Goal: Task Accomplishment & Management: Manage account settings

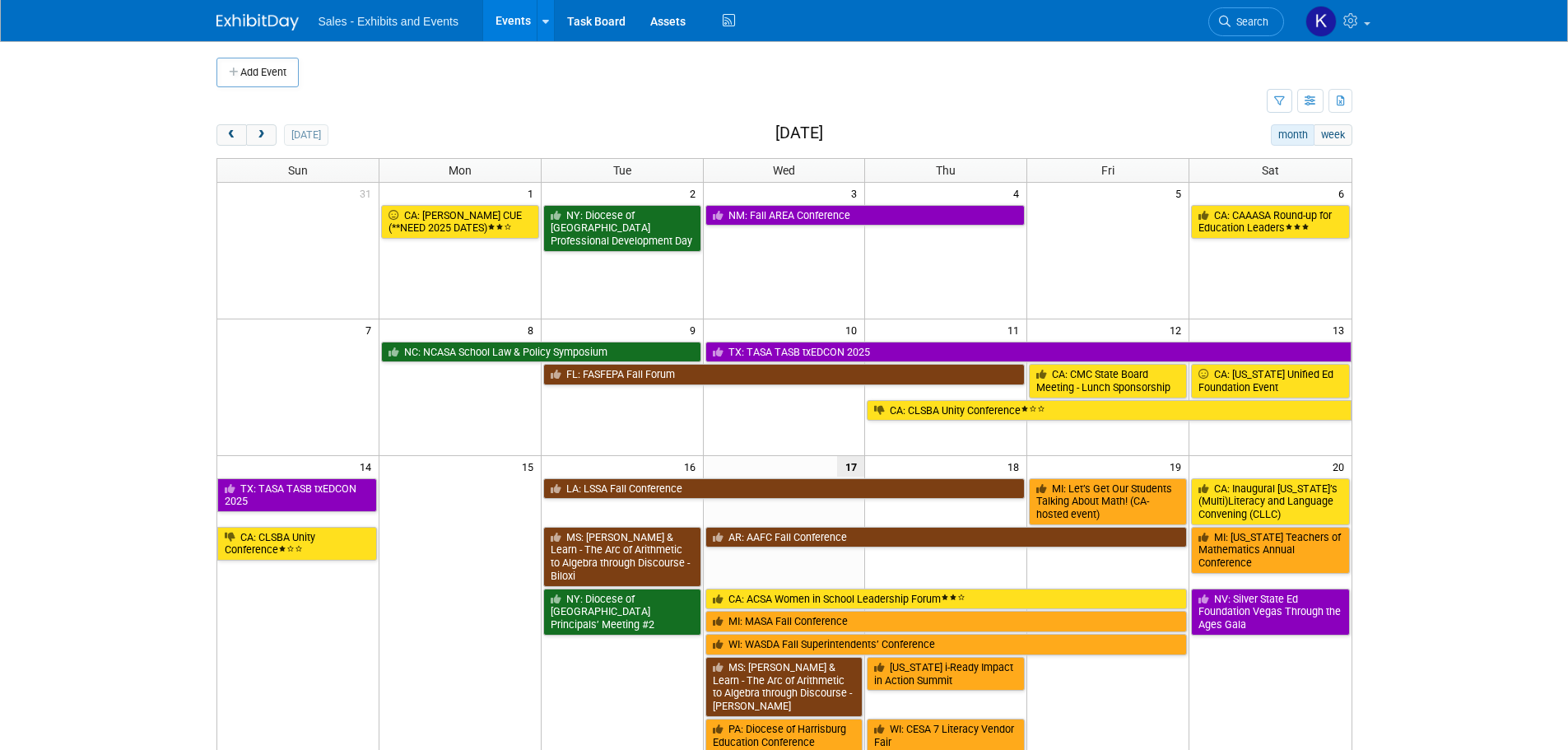
drag, startPoint x: 261, startPoint y: 134, endPoint x: 281, endPoint y: 138, distance: 20.4
click at [261, 135] on span "next" at bounding box center [261, 134] width 12 height 10
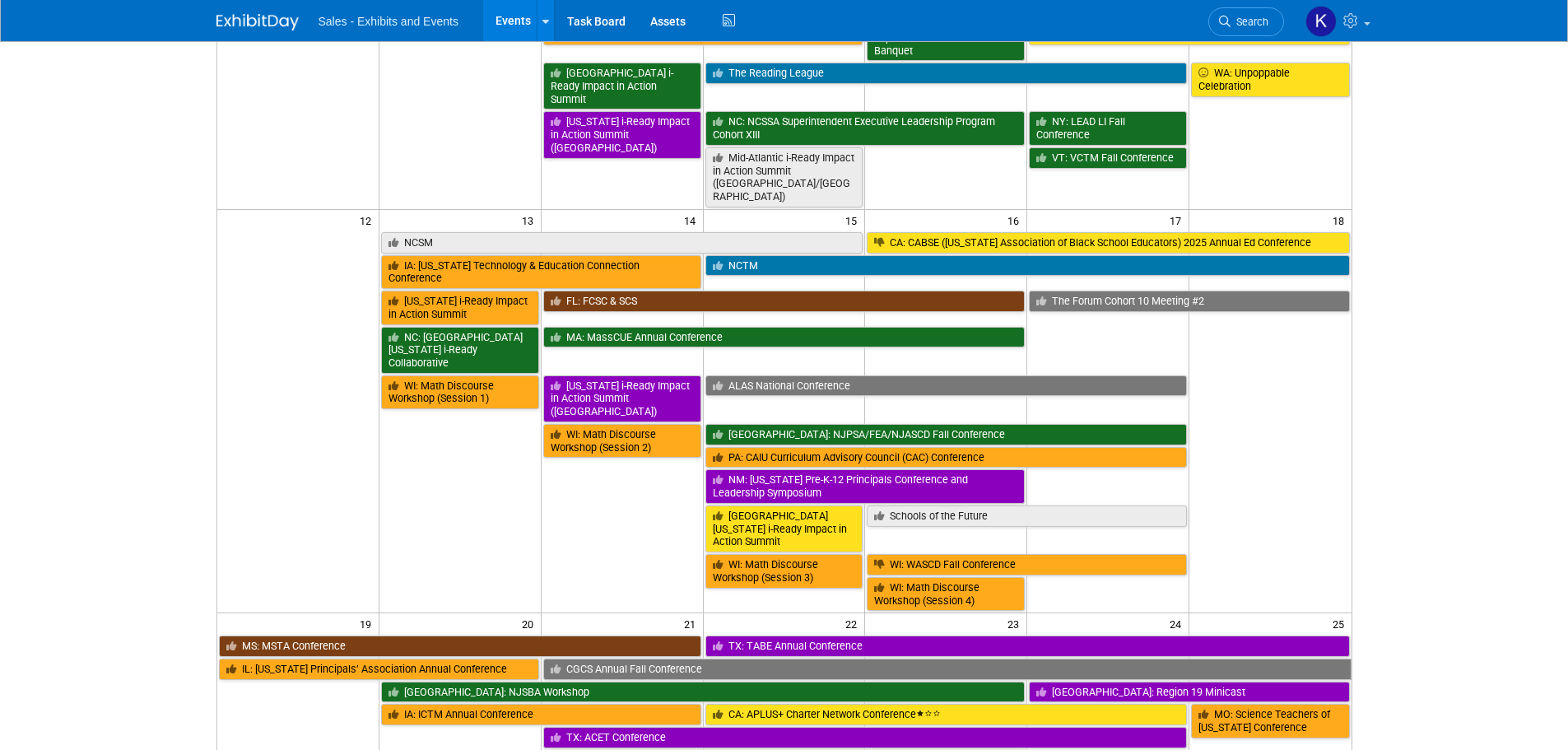
scroll to position [57, 0]
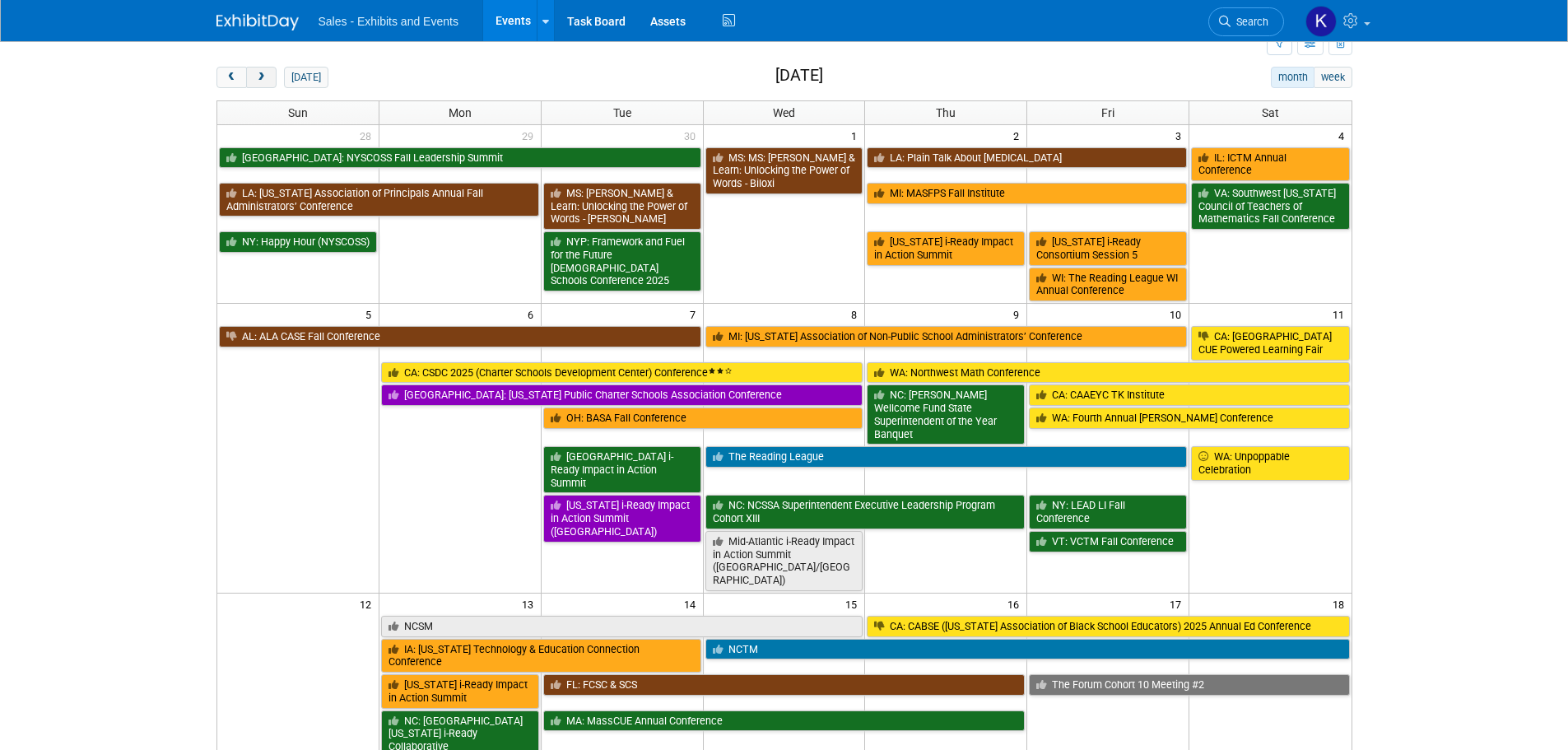
click at [252, 71] on button "next" at bounding box center [261, 77] width 31 height 21
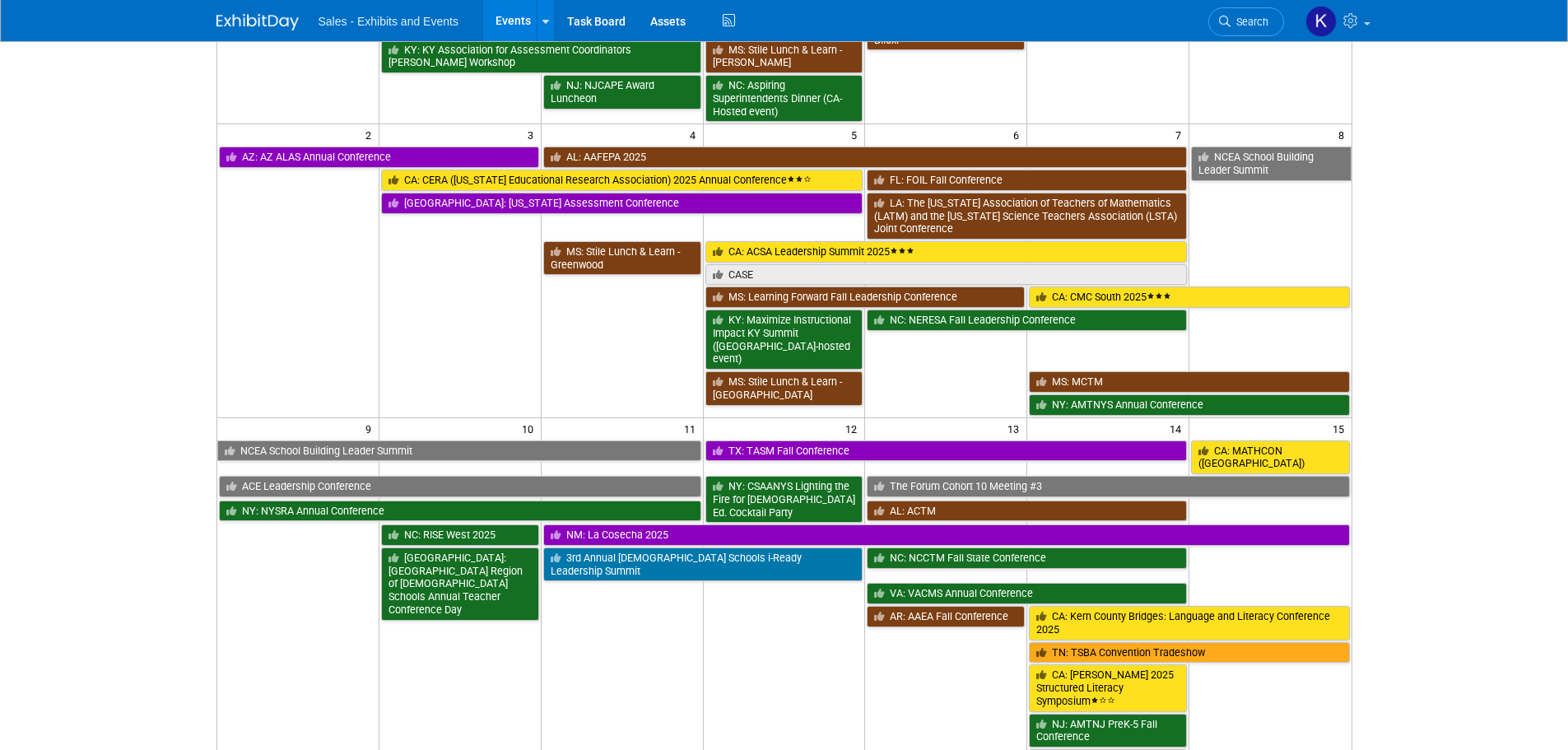
scroll to position [304, 0]
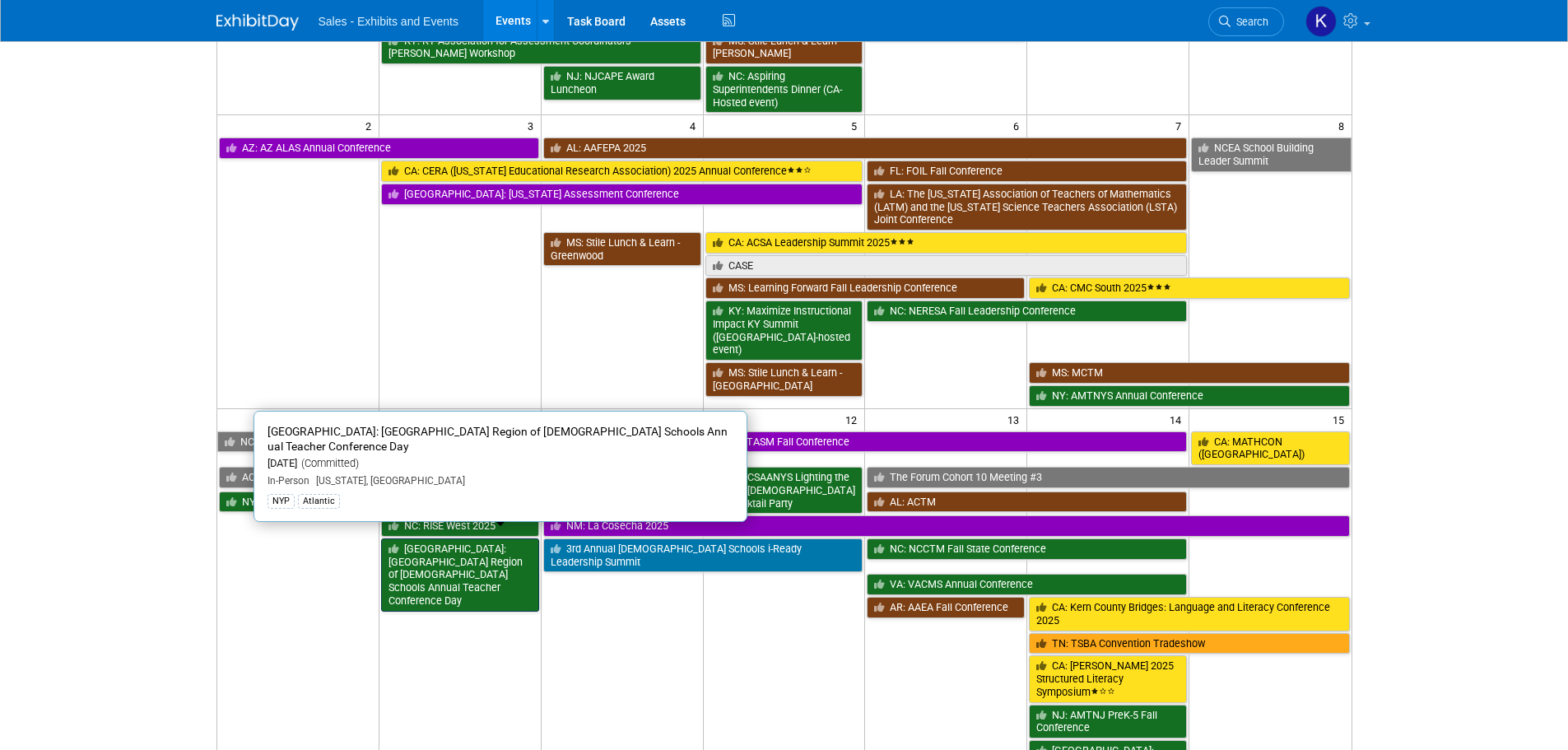
click at [454, 546] on link "[GEOGRAPHIC_DATA]: [GEOGRAPHIC_DATA] Region of [DEMOGRAPHIC_DATA] Schools Annua…" at bounding box center [460, 575] width 158 height 73
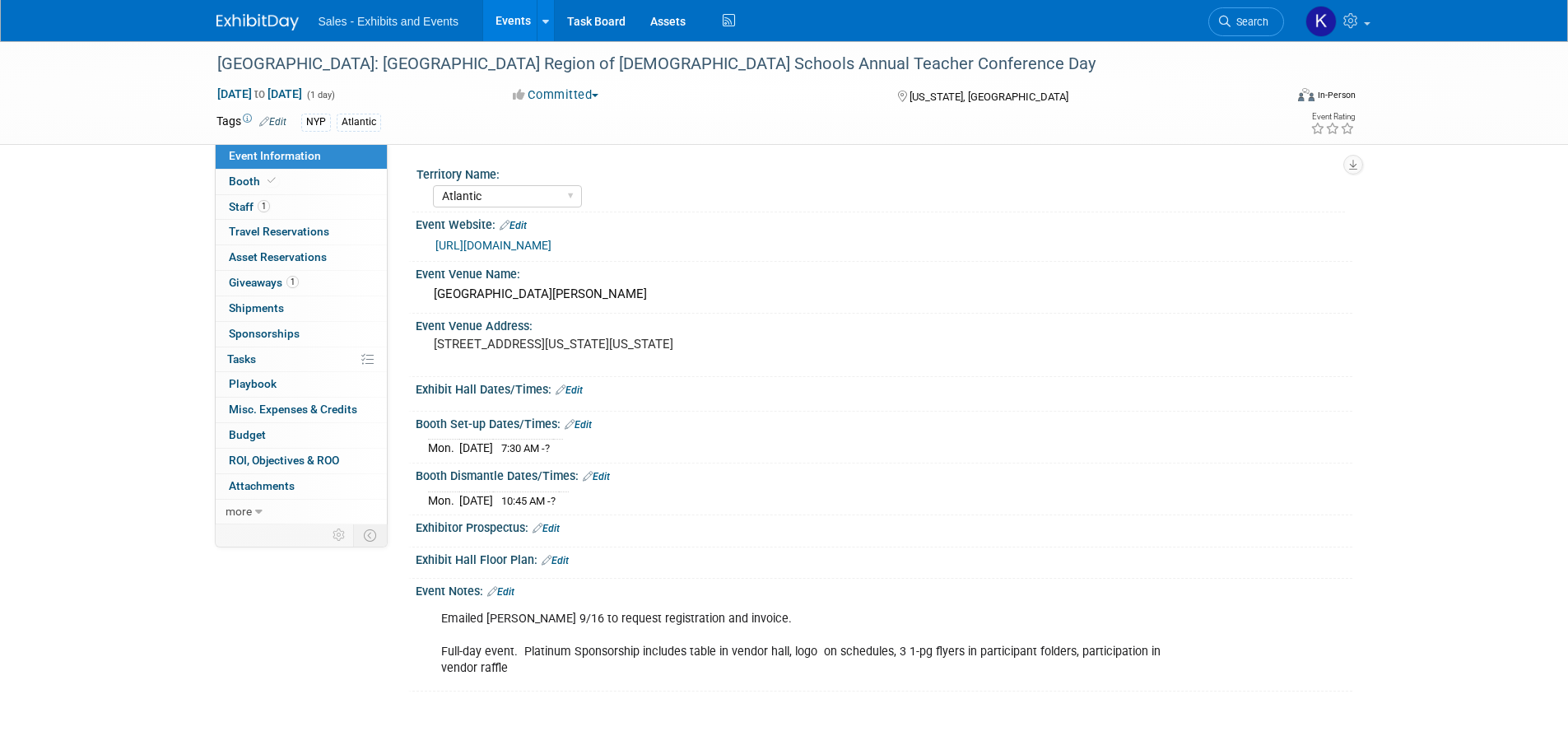
select select "Atlantic"
click at [242, 175] on span "Booth" at bounding box center [254, 181] width 51 height 13
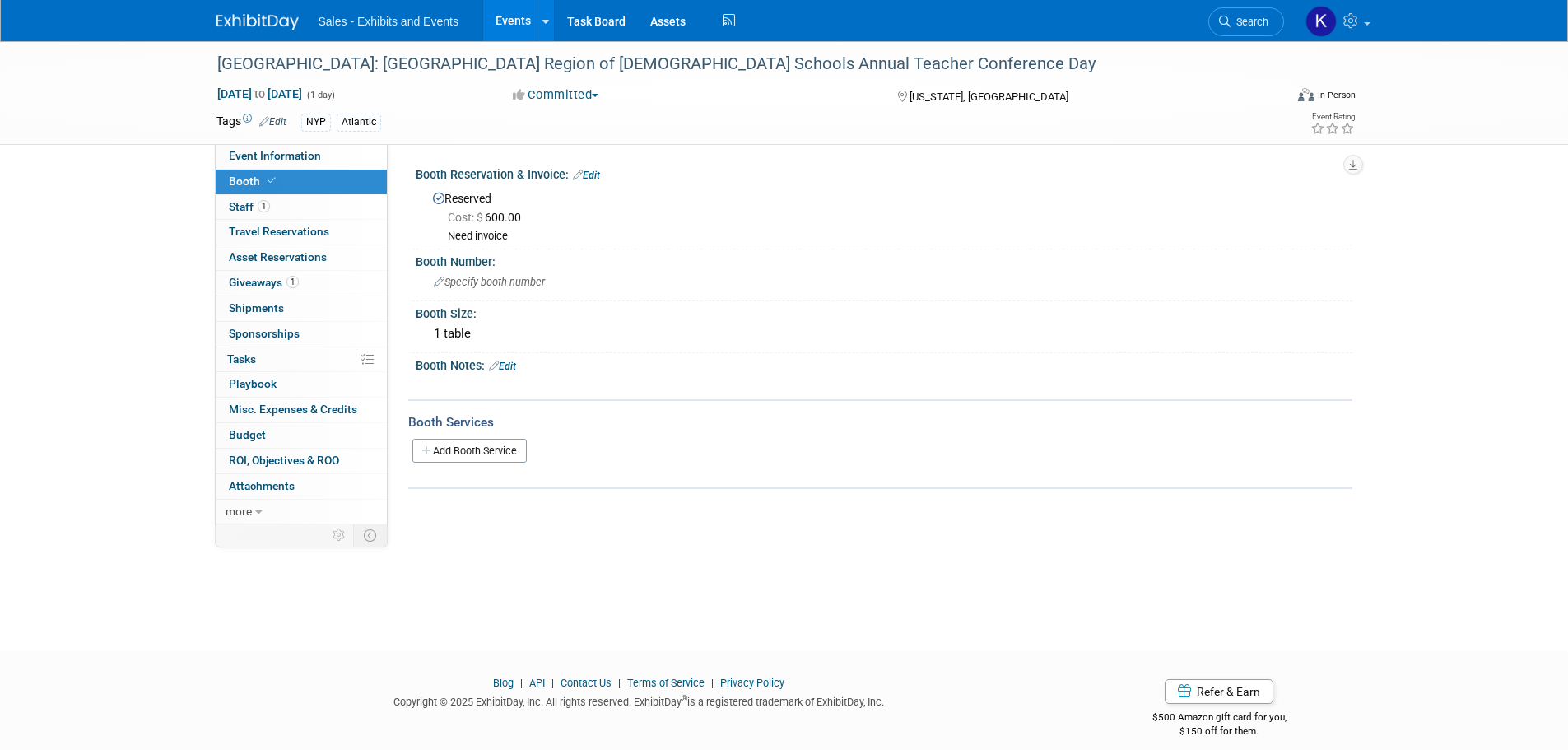
click at [594, 175] on link "Edit" at bounding box center [586, 175] width 27 height 11
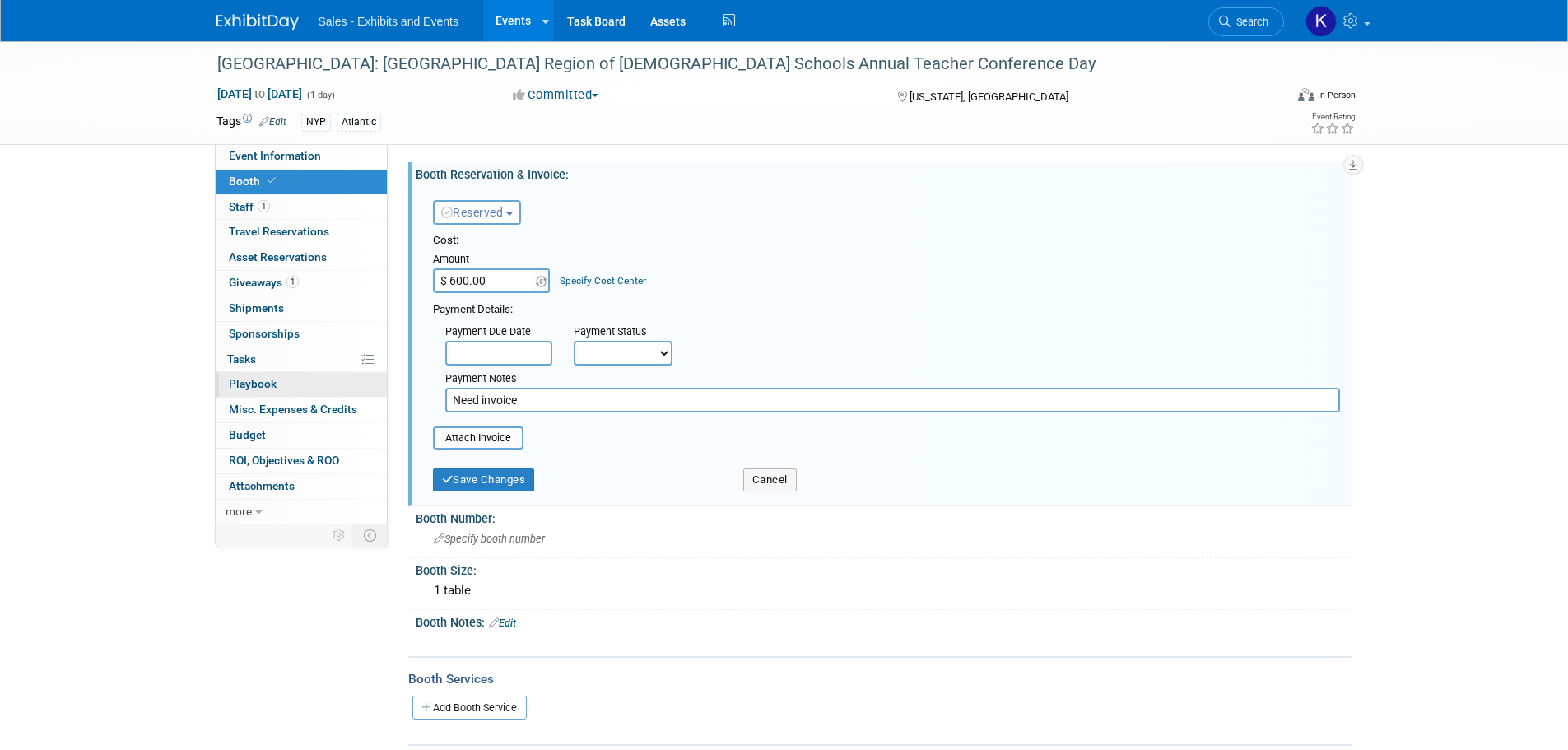
drag, startPoint x: 521, startPoint y: 401, endPoint x: 194, endPoint y: 371, distance: 328.4
click at [254, 389] on div "Event Information Event Info Booth Booth 1 Staff 1 Staff 0 Travel Reservations …" at bounding box center [784, 393] width 1160 height 704
type input "Submitted invoice into Workday 9/17."
click at [467, 470] on div "Save Changes" at bounding box center [576, 474] width 311 height 33
drag, startPoint x: 483, startPoint y: 476, endPoint x: 491, endPoint y: 483, distance: 10.6
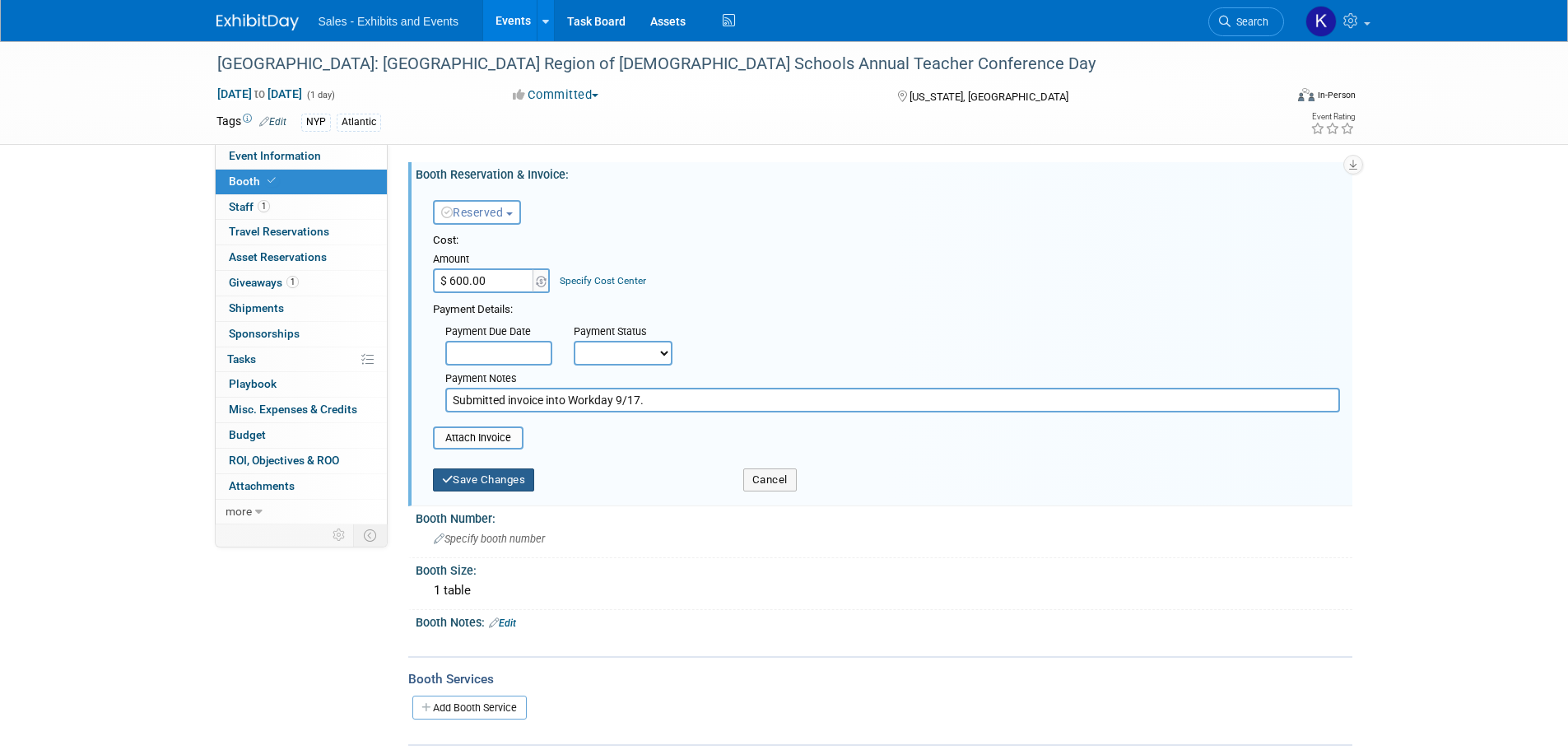
click at [483, 479] on button "Save Changes" at bounding box center [483, 479] width 102 height 23
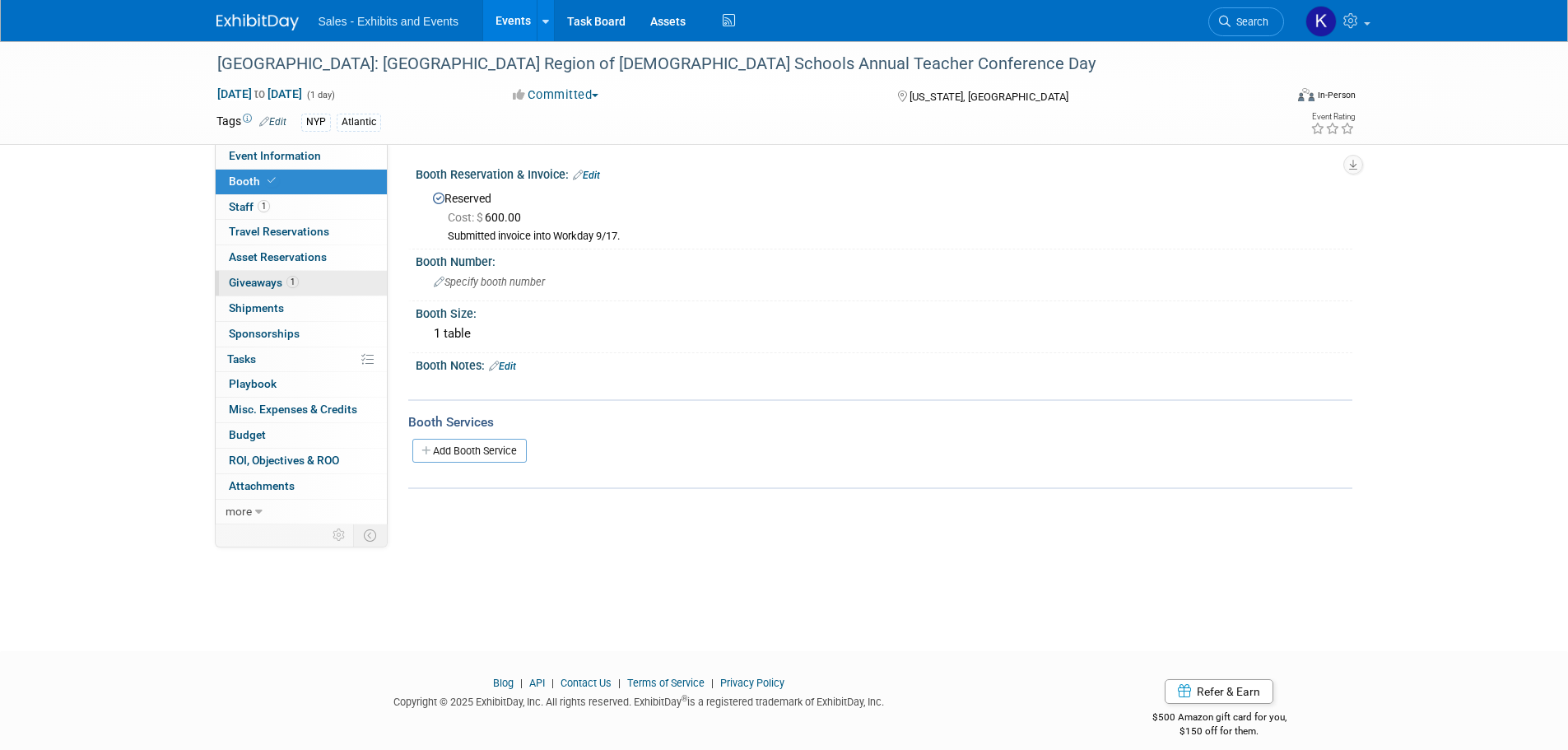
click at [261, 286] on span "Giveaways 1" at bounding box center [263, 282] width 70 height 13
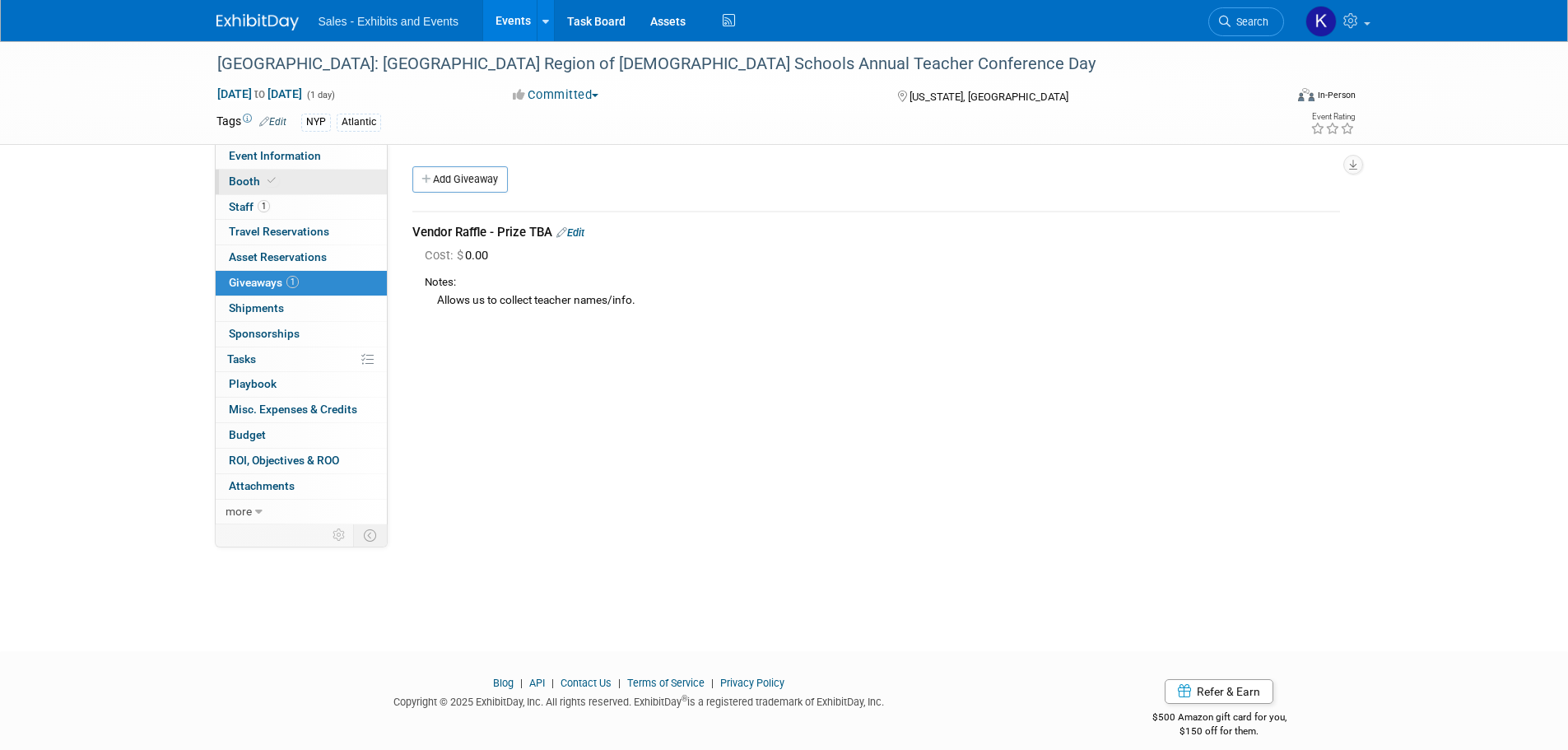
drag, startPoint x: 238, startPoint y: 208, endPoint x: 244, endPoint y: 180, distance: 28.6
click at [238, 208] on span "Staff 1" at bounding box center [249, 207] width 41 height 13
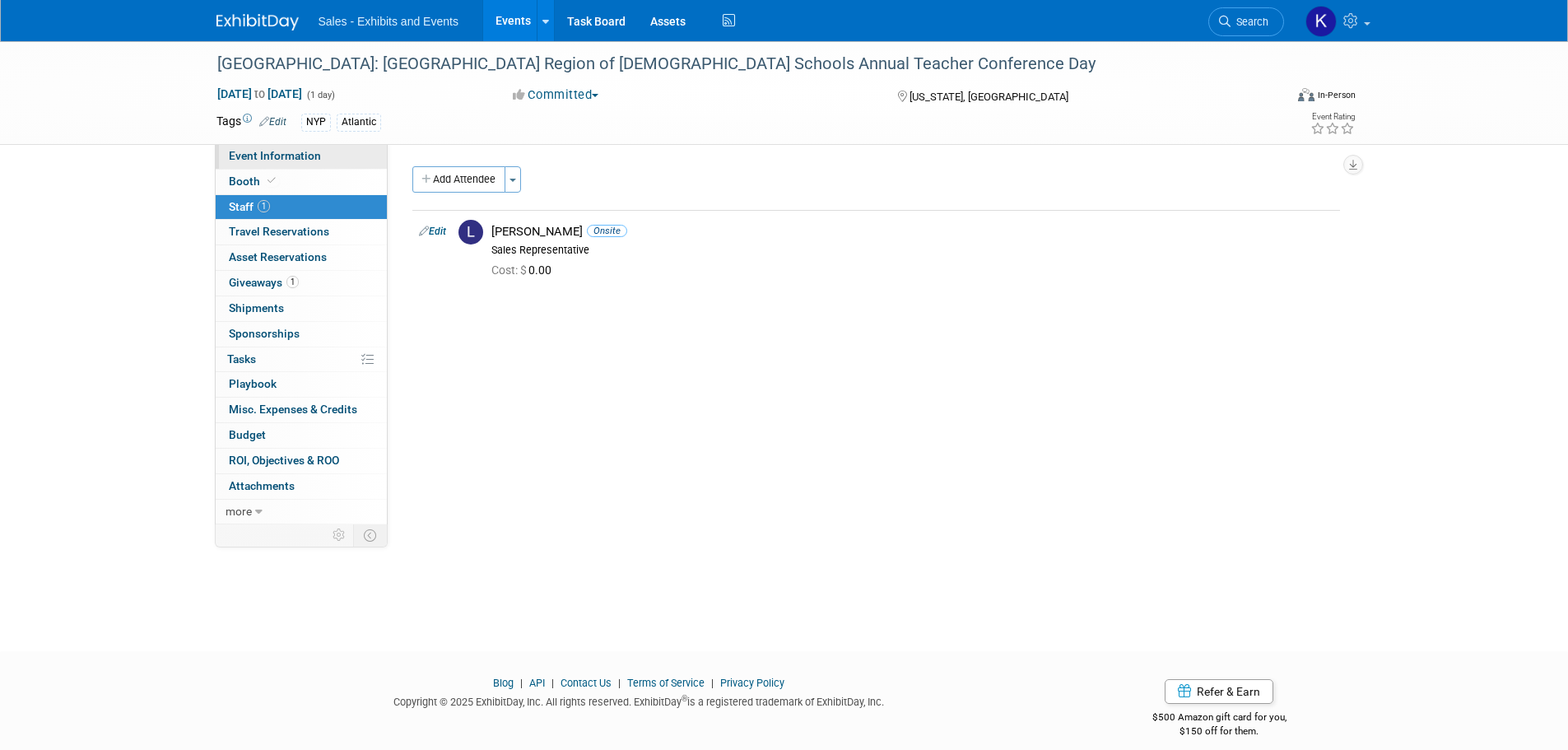
click at [247, 153] on span "Event Information" at bounding box center [275, 155] width 92 height 13
select select "Atlantic"
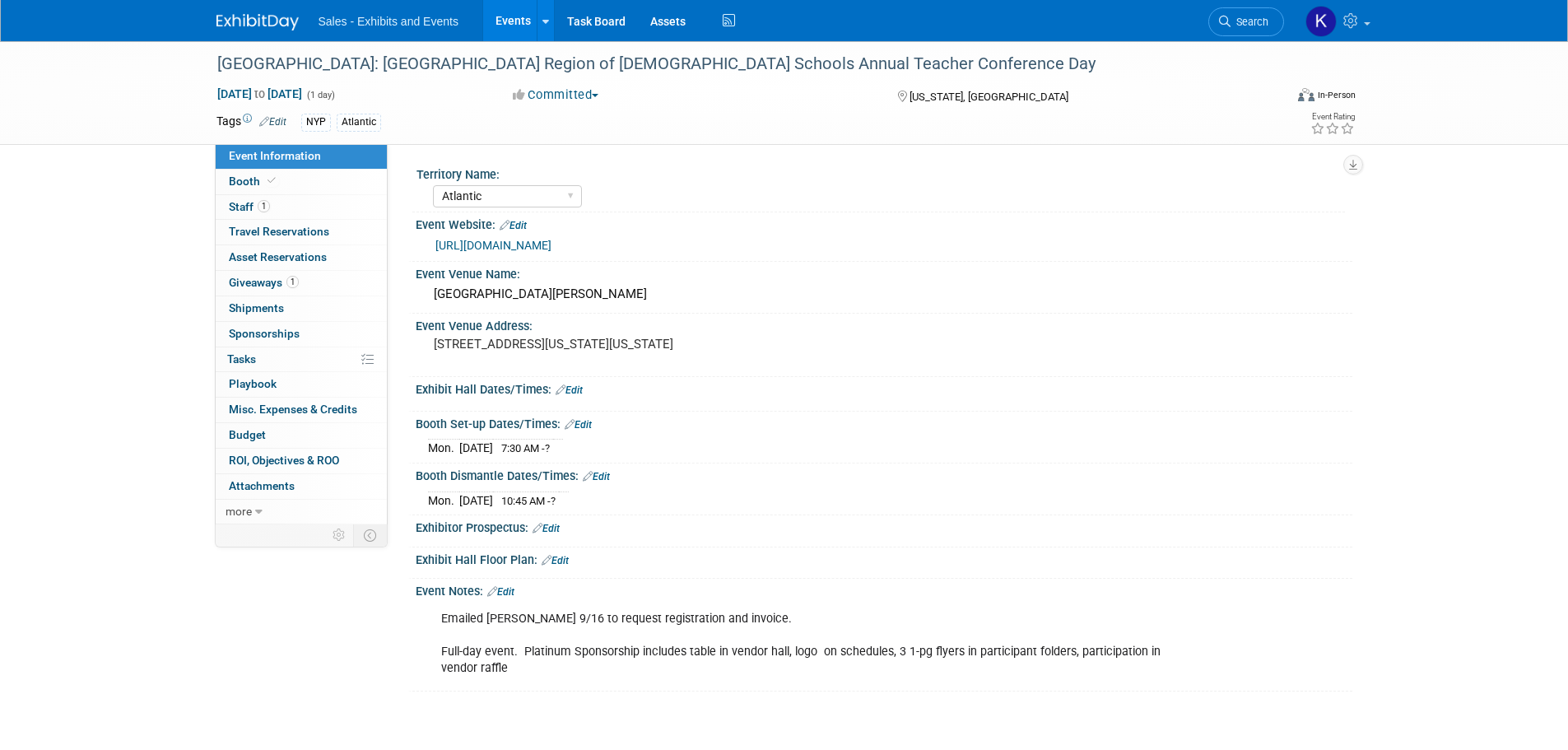
click at [240, 10] on link at bounding box center [267, 14] width 102 height 13
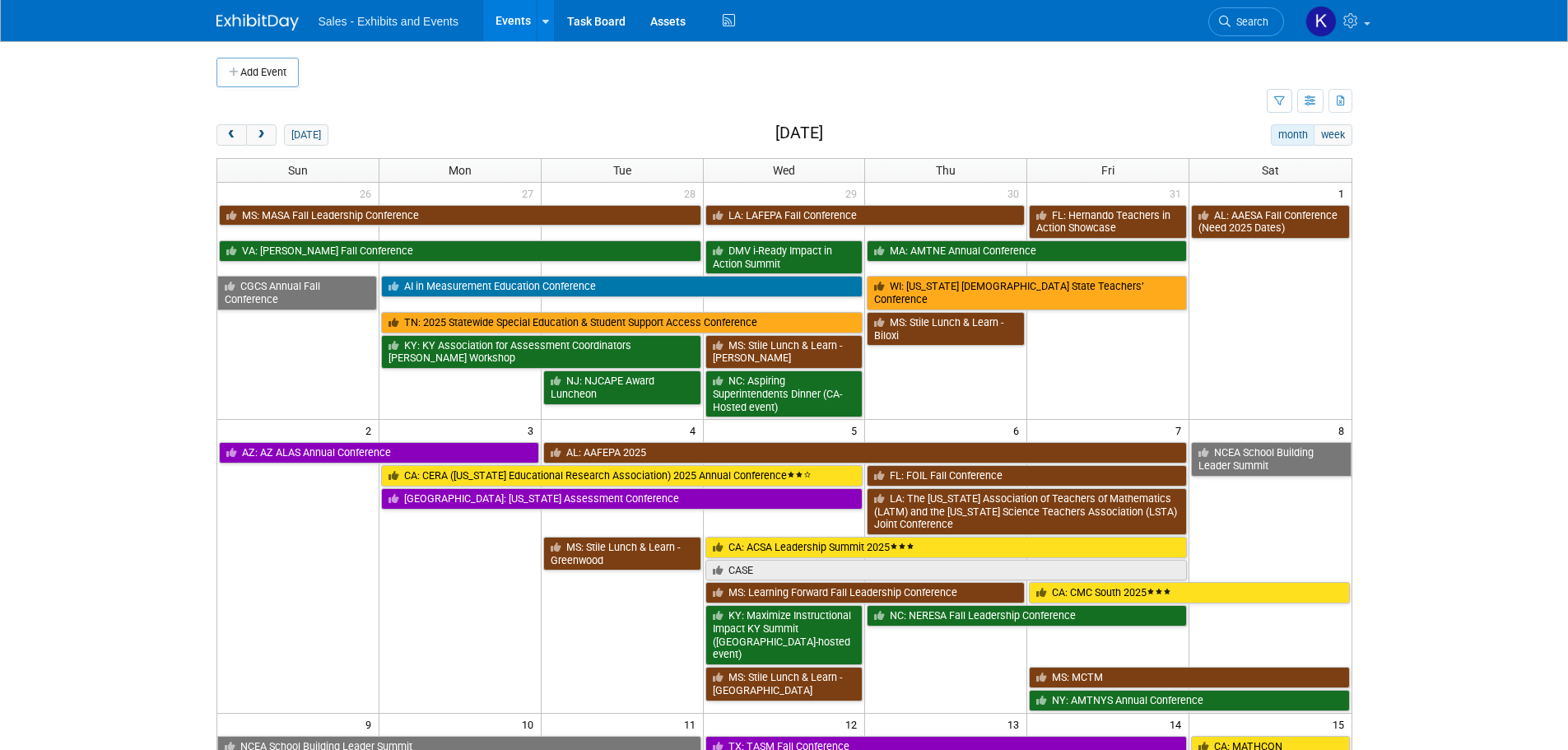
drag, startPoint x: 242, startPoint y: 135, endPoint x: 325, endPoint y: 152, distance: 84.7
click at [242, 135] on button "prev" at bounding box center [232, 134] width 31 height 21
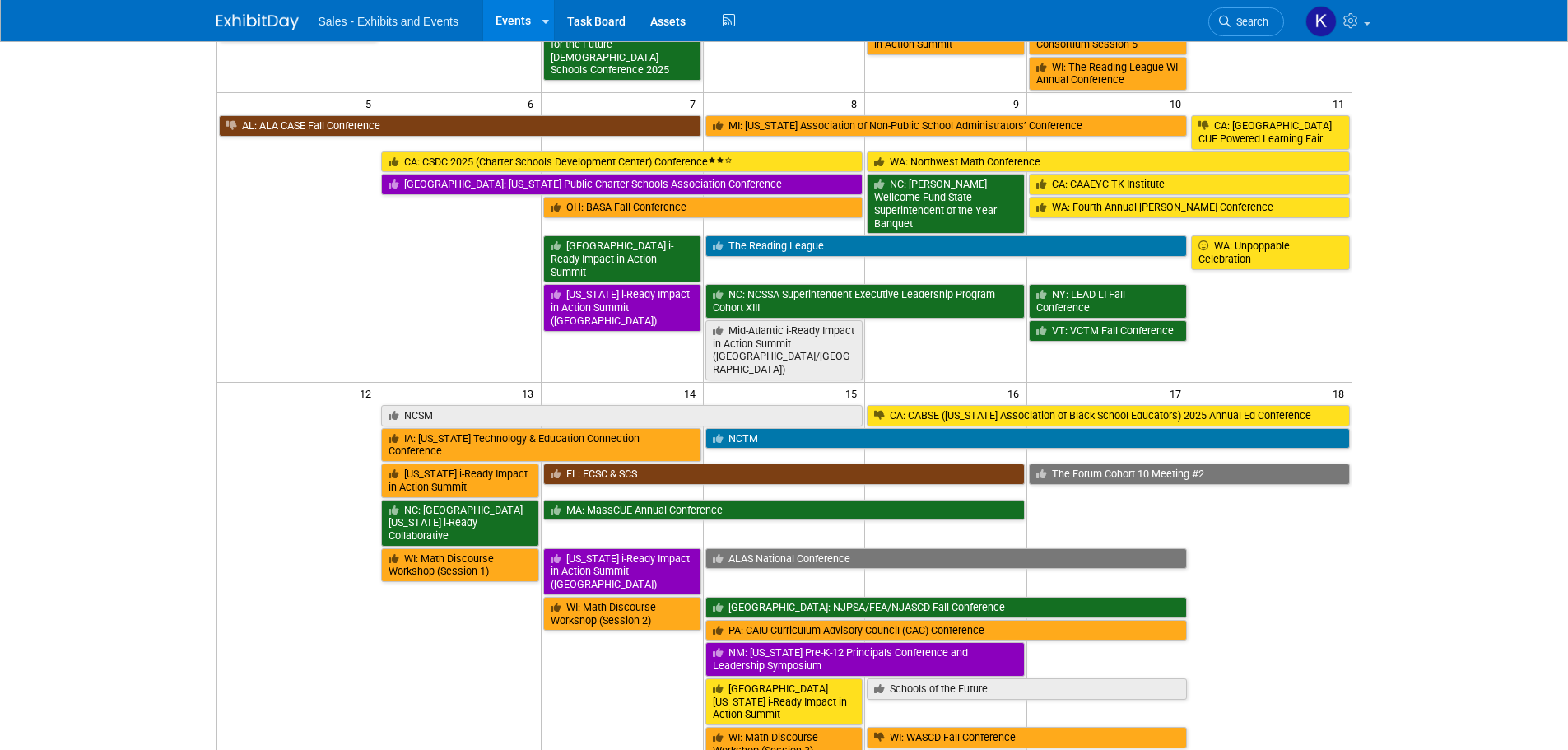
scroll to position [82, 0]
